Goal: Information Seeking & Learning: Learn about a topic

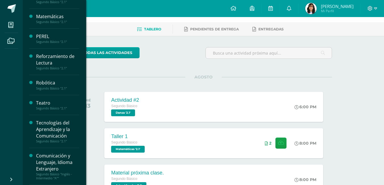
scroll to position [28, 0]
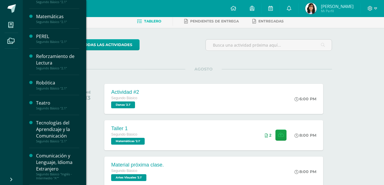
click at [42, 123] on div "Tecnologías del Aprendizaje y la Comunicación" at bounding box center [57, 130] width 43 height 20
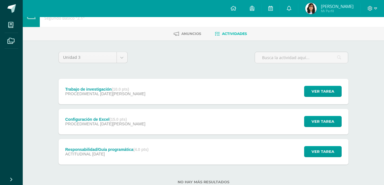
scroll to position [28, 0]
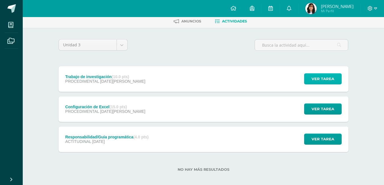
click at [331, 79] on span "Ver tarea" at bounding box center [322, 79] width 23 height 11
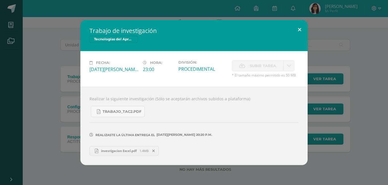
click at [301, 28] on button at bounding box center [299, 29] width 16 height 19
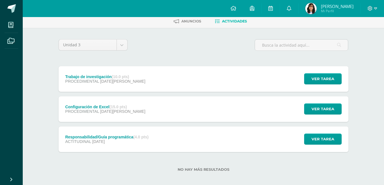
click at [200, 104] on div "Configuración de Excel (15.0 pts) PROCEDIMENTAL [DATE][PERSON_NAME] Ver tarea C…" at bounding box center [204, 109] width 290 height 26
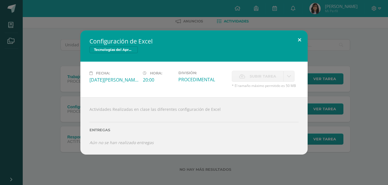
click at [300, 40] on button at bounding box center [299, 39] width 16 height 19
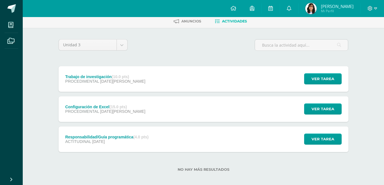
click at [383, 108] on div "Tecnologías del Aprendizaje y la Comunicación Segundo Básico "2.1" [GEOGRAPHIC_…" at bounding box center [203, 89] width 361 height 201
click at [174, 105] on div "Configuración de Excel (15.0 pts) PROCEDIMENTAL [DATE][PERSON_NAME] Ver tarea C…" at bounding box center [204, 109] width 290 height 26
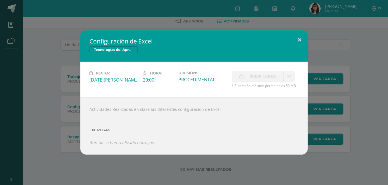
click at [300, 36] on button at bounding box center [299, 39] width 16 height 19
